Goal: Book appointment/travel/reservation

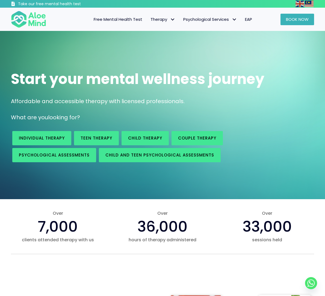
click at [301, 19] on span "Book Now" at bounding box center [297, 19] width 23 height 6
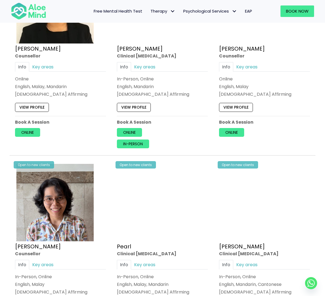
scroll to position [1039, 0]
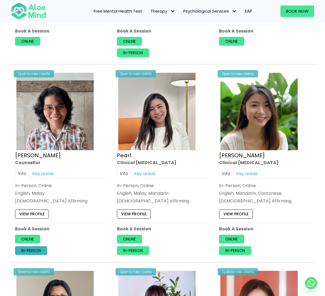
click at [32, 246] on link "In-person" at bounding box center [31, 250] width 32 height 9
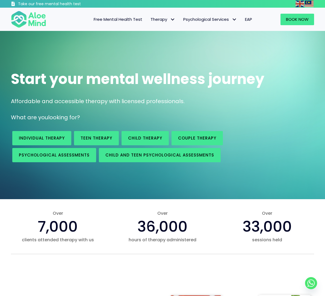
click at [17, 21] on img at bounding box center [28, 19] width 35 height 18
click at [295, 16] on link "Book Now" at bounding box center [298, 19] width 34 height 11
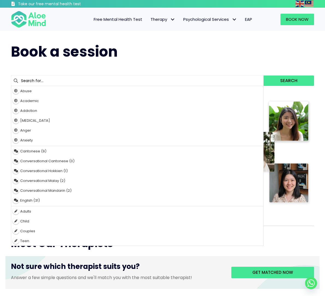
click at [152, 79] on input "text" at bounding box center [137, 80] width 253 height 10
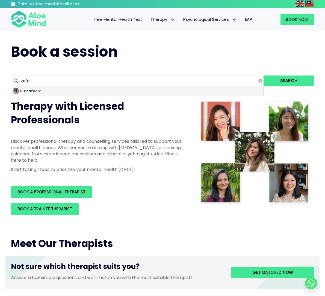
click at [96, 90] on div "Nur Zafe era" at bounding box center [137, 91] width 252 height 10
type input "[PERSON_NAME]"
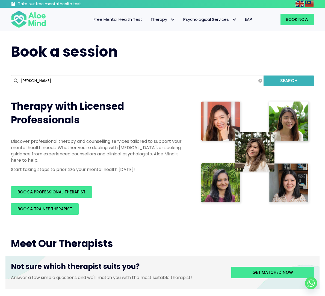
click at [300, 83] on button "Search" at bounding box center [289, 80] width 51 height 10
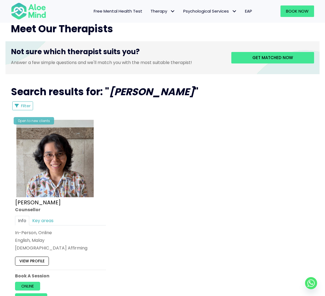
scroll to position [279, 0]
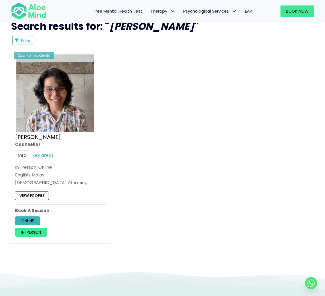
click at [32, 219] on link "Online" at bounding box center [27, 220] width 25 height 9
